Goal: Find specific page/section: Find specific page/section

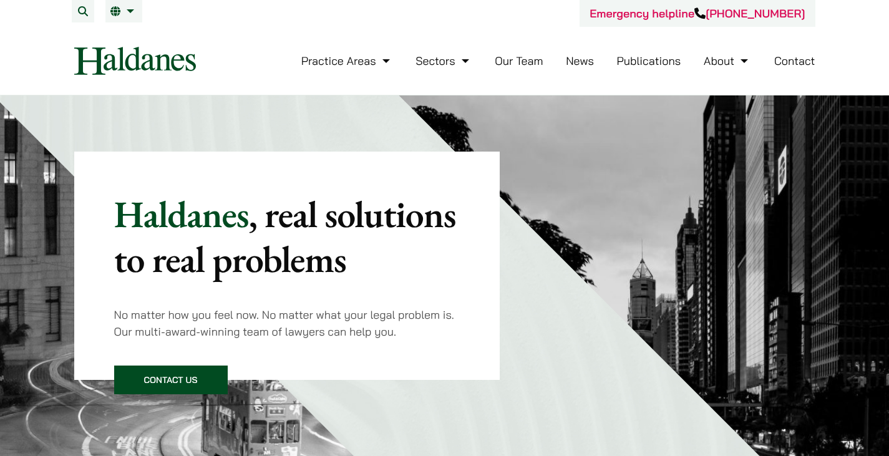
click at [526, 60] on link "Our Team" at bounding box center [519, 61] width 48 height 14
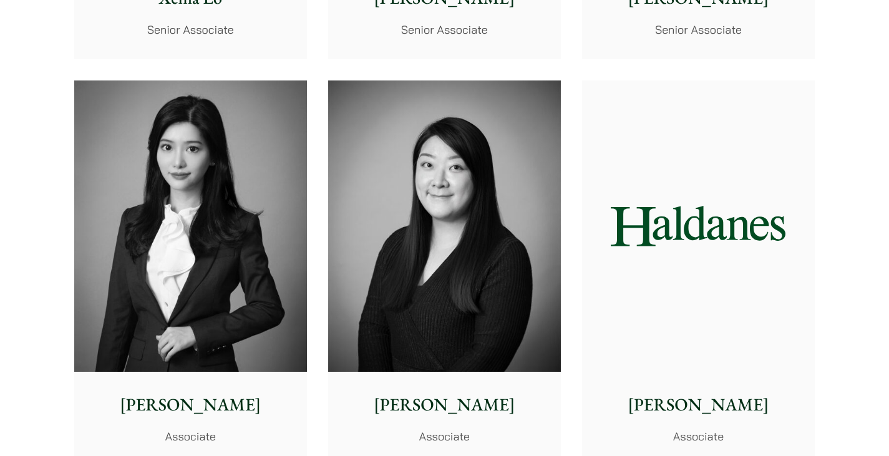
scroll to position [3681, 0]
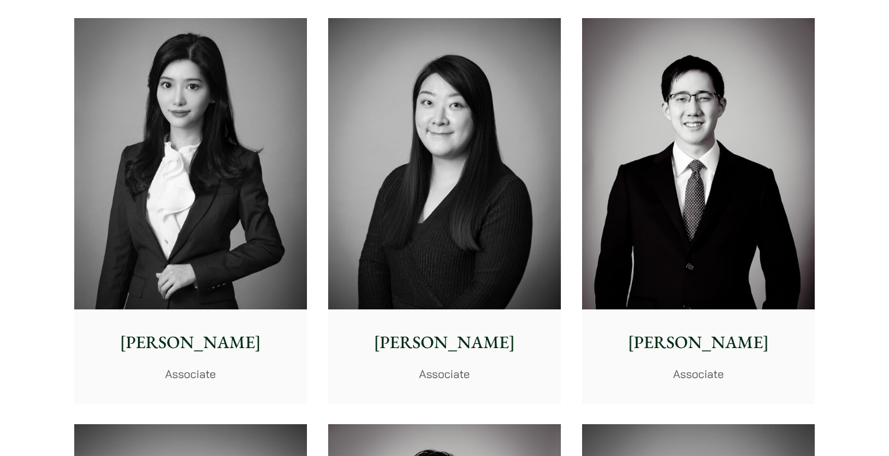
click at [231, 250] on img at bounding box center [190, 163] width 233 height 291
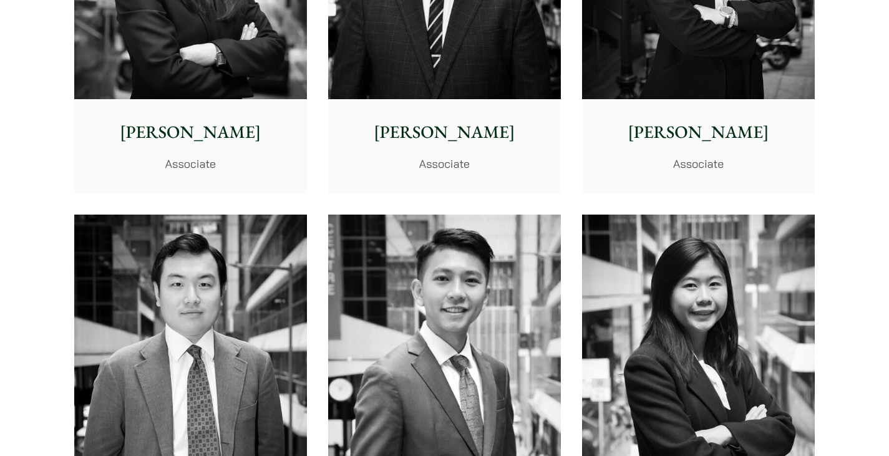
scroll to position [4679, 0]
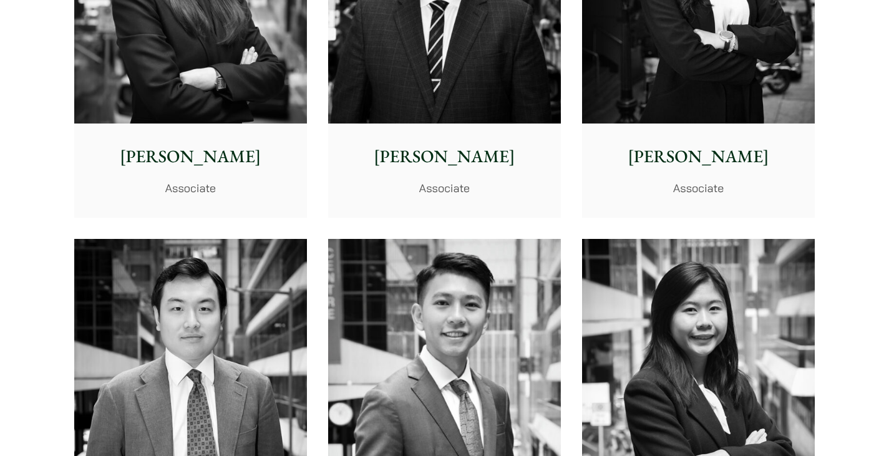
click at [721, 178] on div "Joanne Lam Associate" at bounding box center [698, 170] width 233 height 93
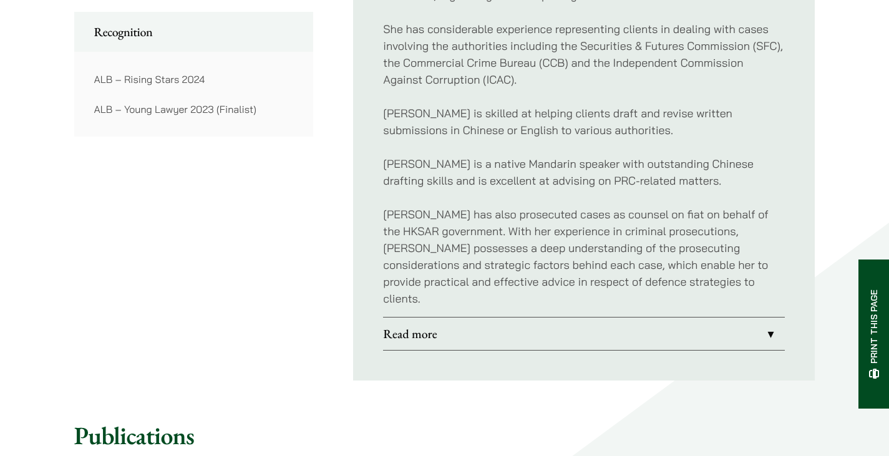
scroll to position [998, 0]
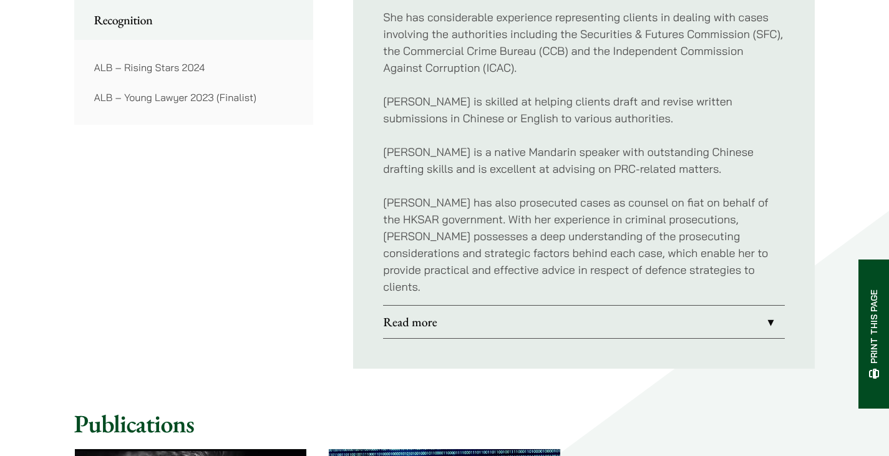
click at [569, 306] on link "Read more" at bounding box center [584, 322] width 402 height 32
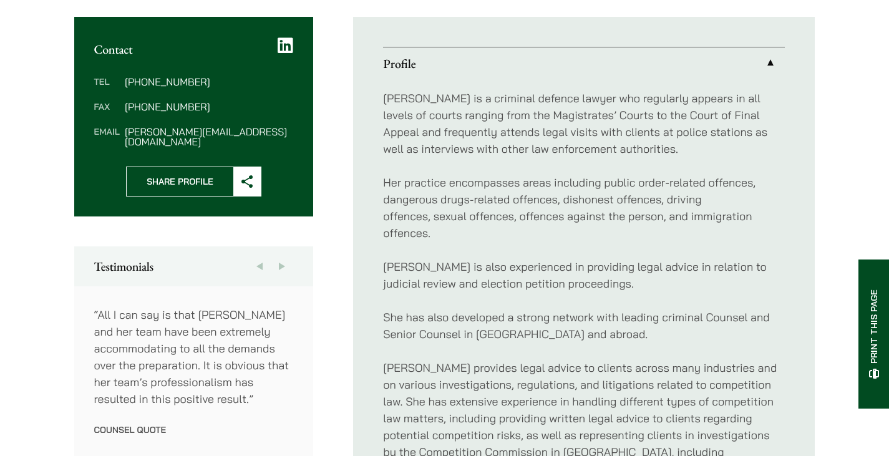
scroll to position [479, 0]
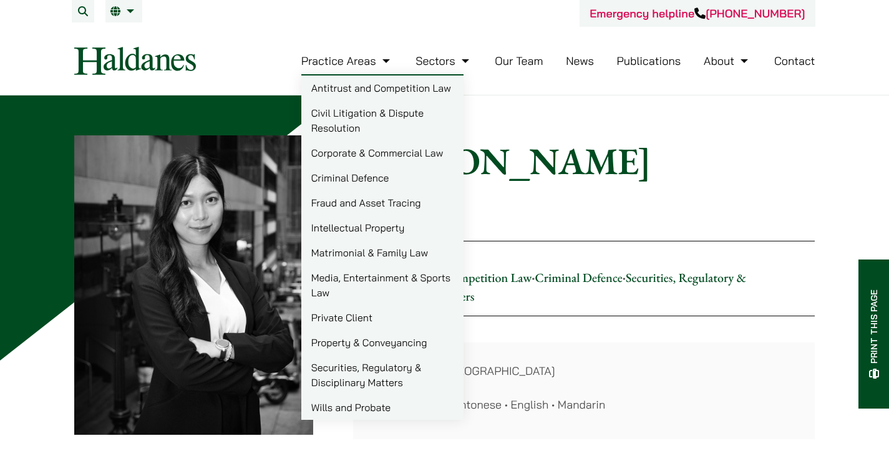
click at [371, 122] on link "Civil Litigation & Dispute Resolution" at bounding box center [382, 120] width 162 height 40
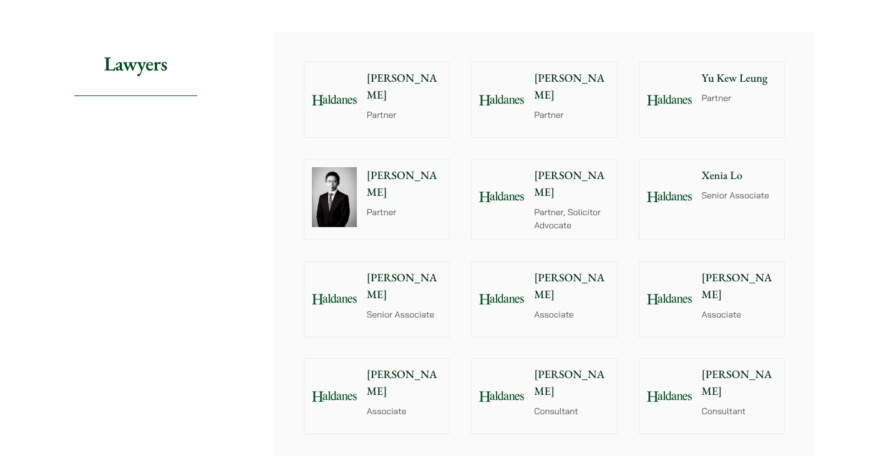
scroll to position [1123, 0]
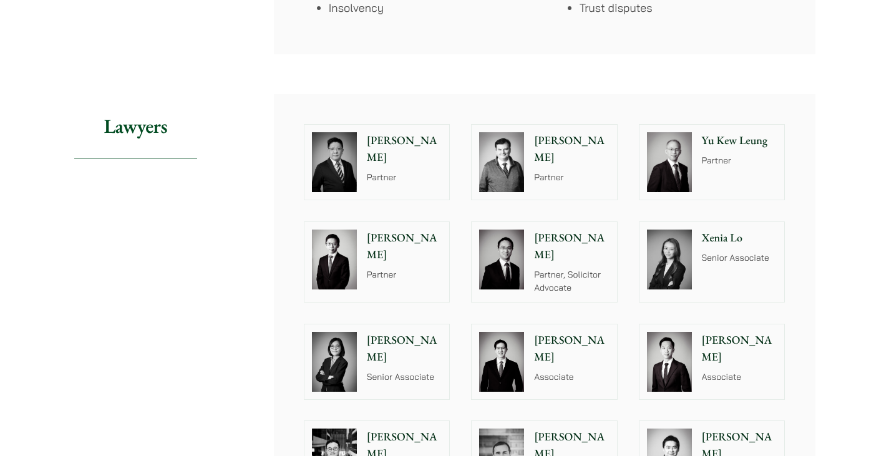
click at [694, 261] on div at bounding box center [670, 259] width 60 height 75
